Goal: Information Seeking & Learning: Learn about a topic

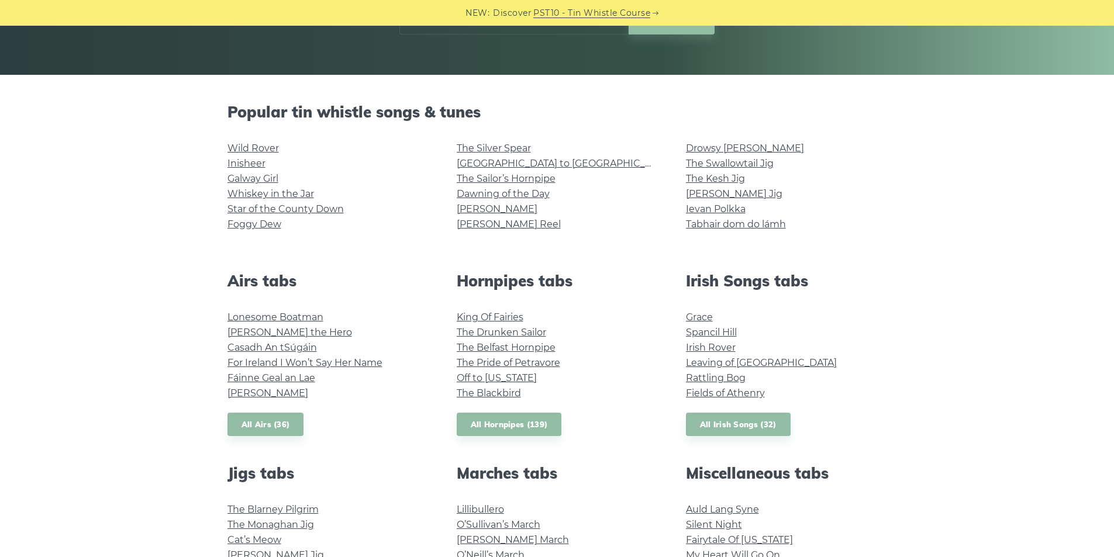
scroll to position [234, 0]
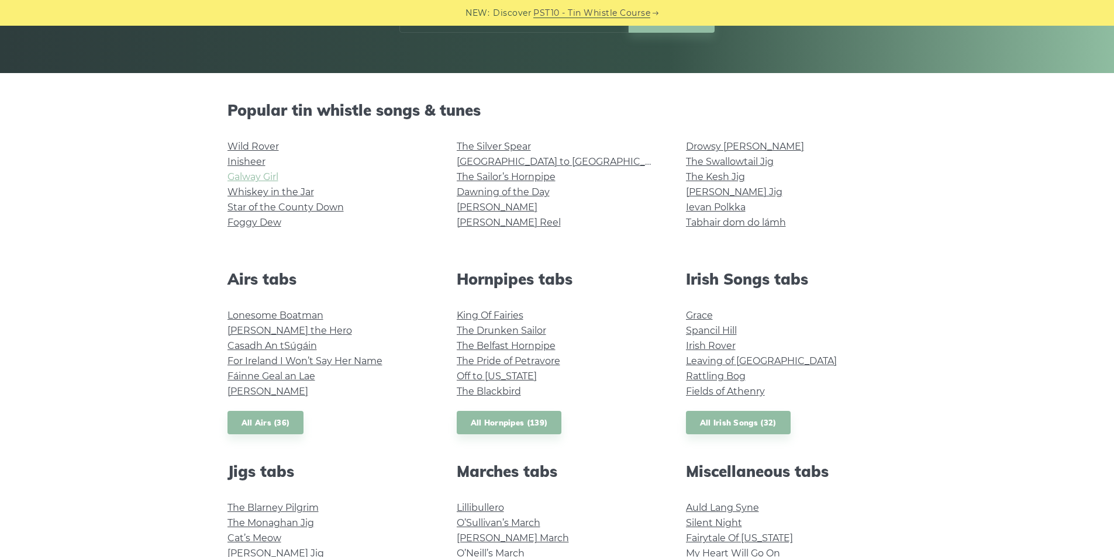
click at [234, 177] on link "Galway Girl" at bounding box center [252, 176] width 51 height 11
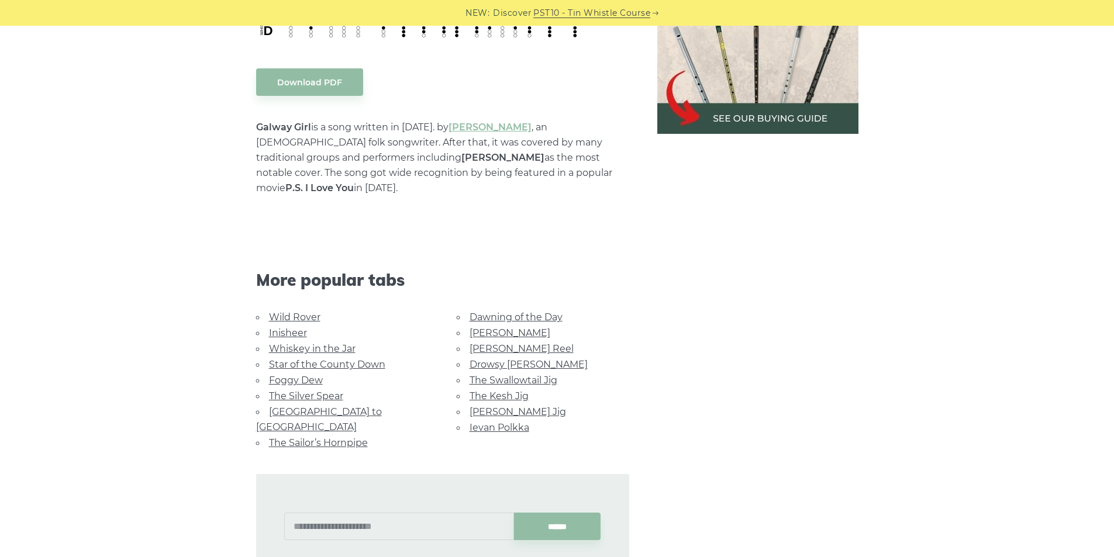
scroll to position [643, 0]
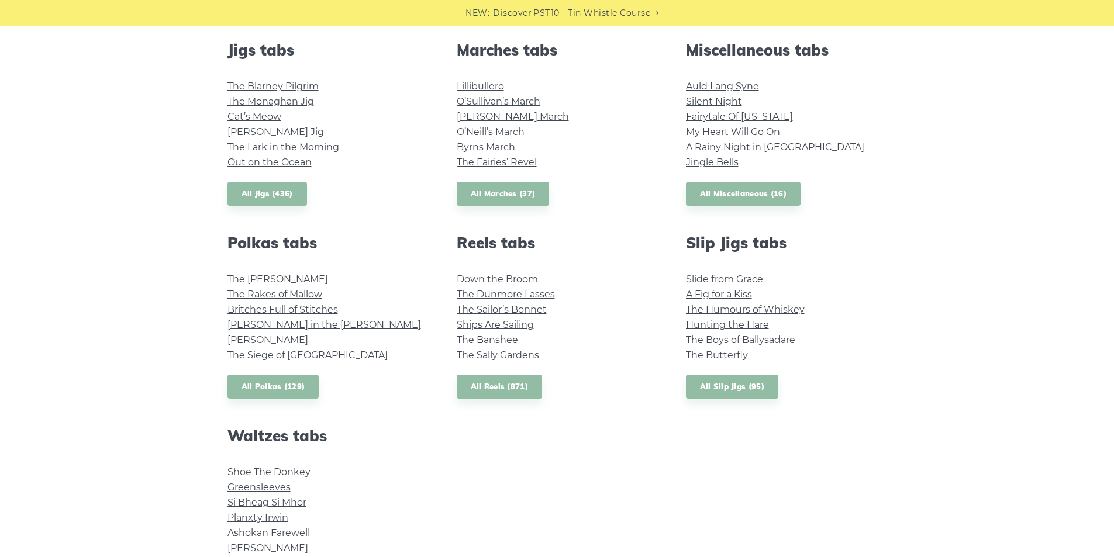
scroll to position [760, 0]
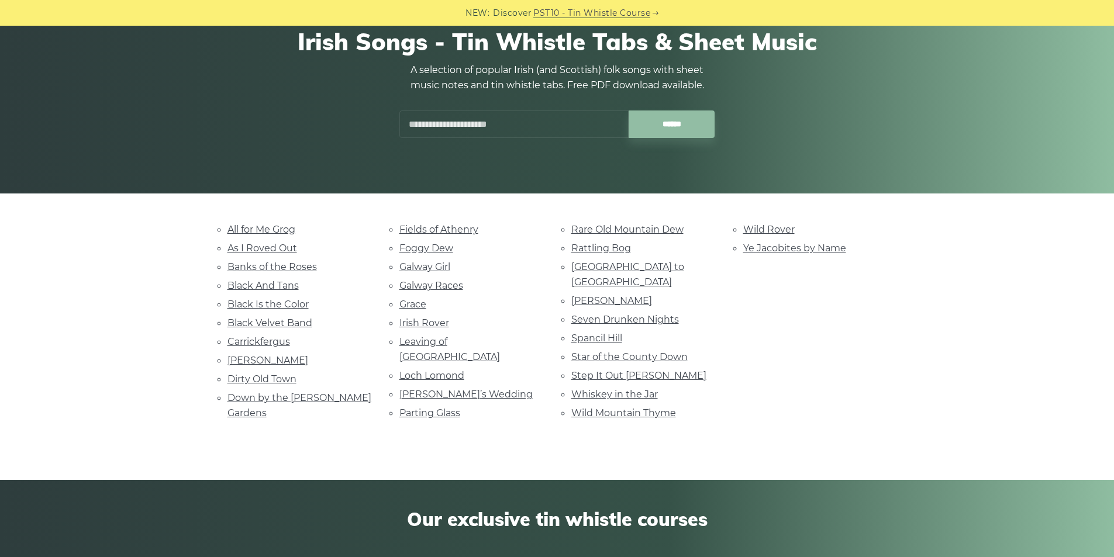
scroll to position [117, 0]
